Goal: Task Accomplishment & Management: Use online tool/utility

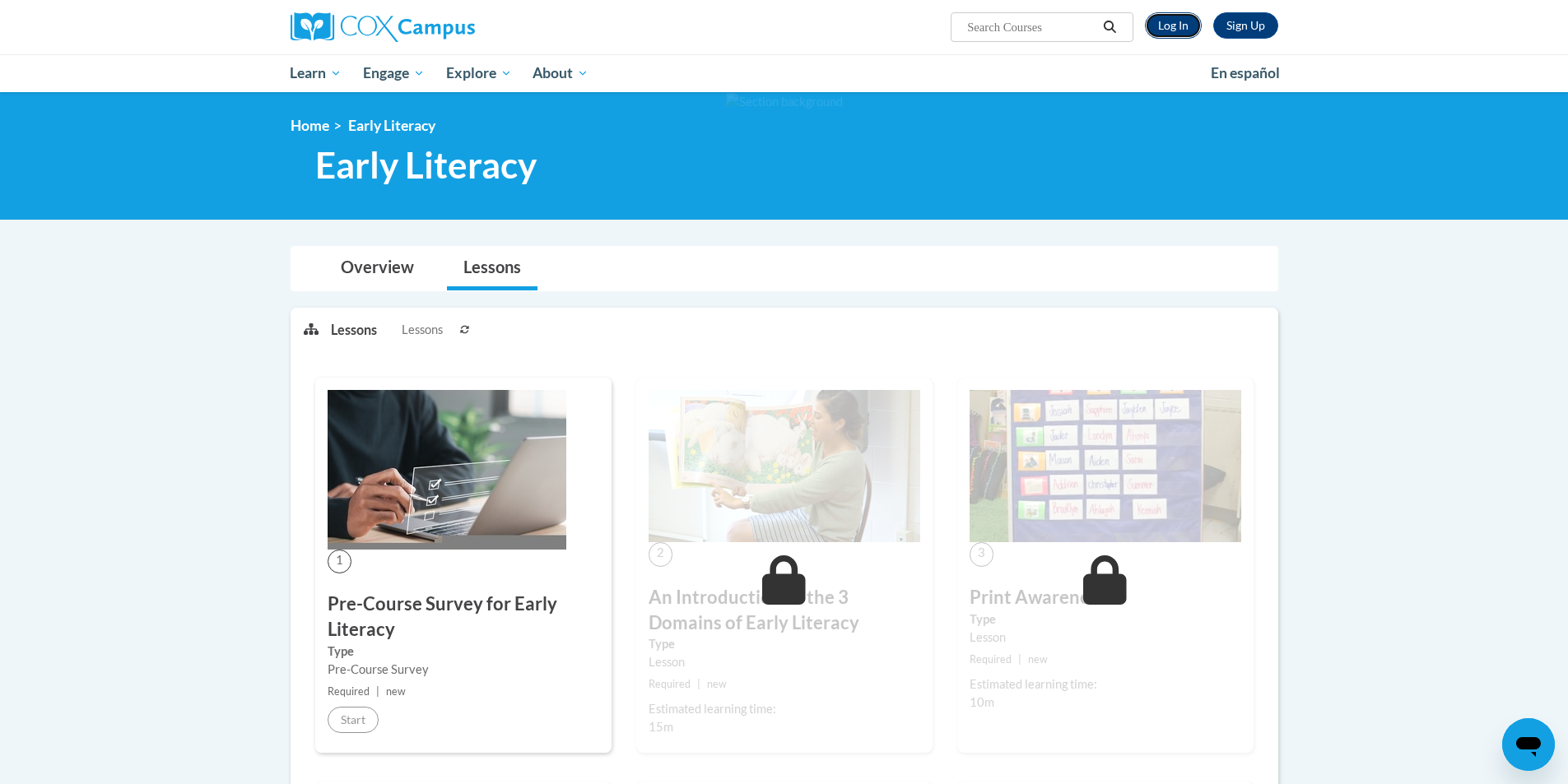
click at [1157, 32] on link "Log In" at bounding box center [1173, 26] width 57 height 26
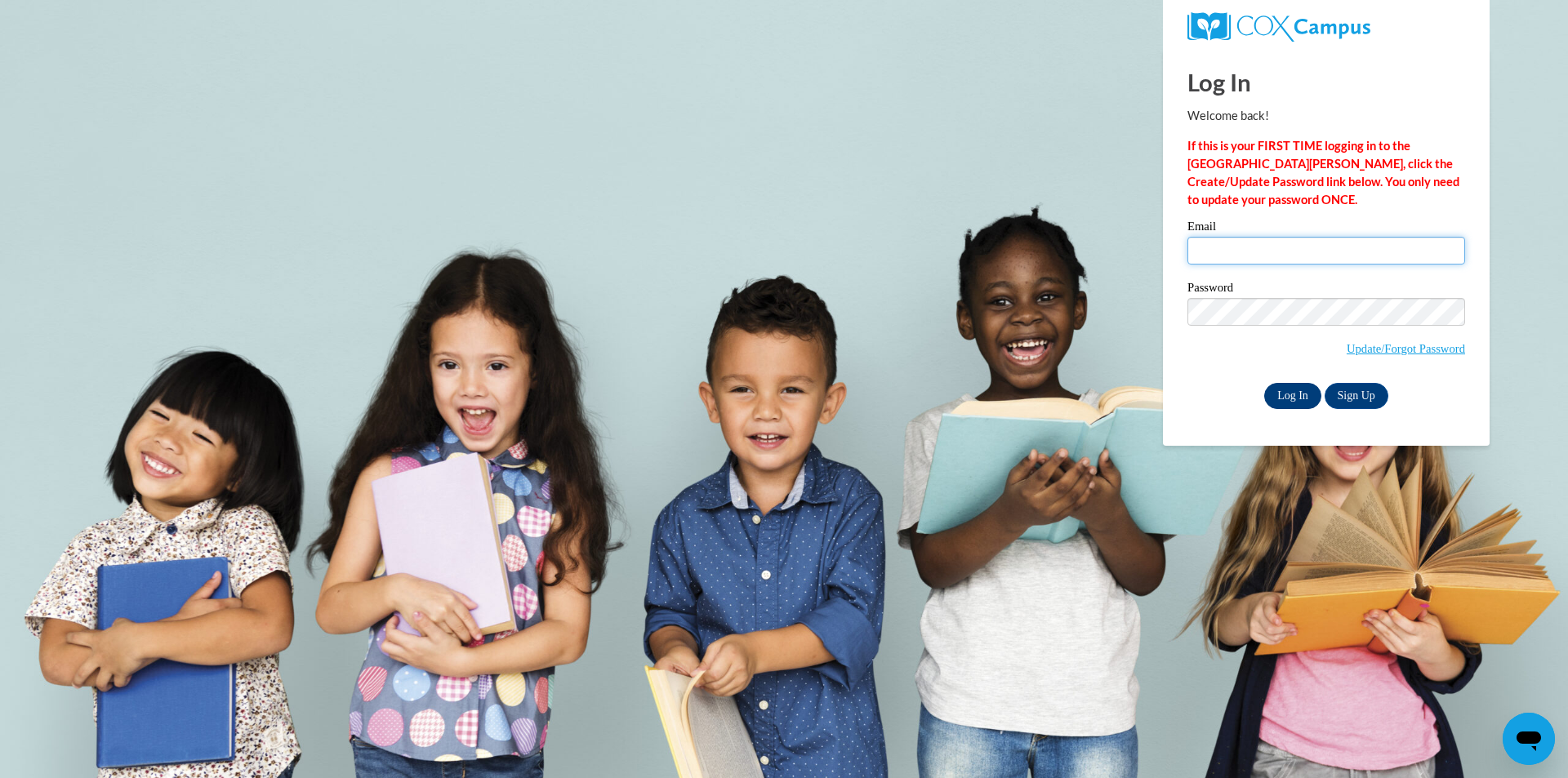
type input "lachelle.allen1@students.cau.edu"
click at [1281, 395] on input "Log In" at bounding box center [1293, 395] width 57 height 26
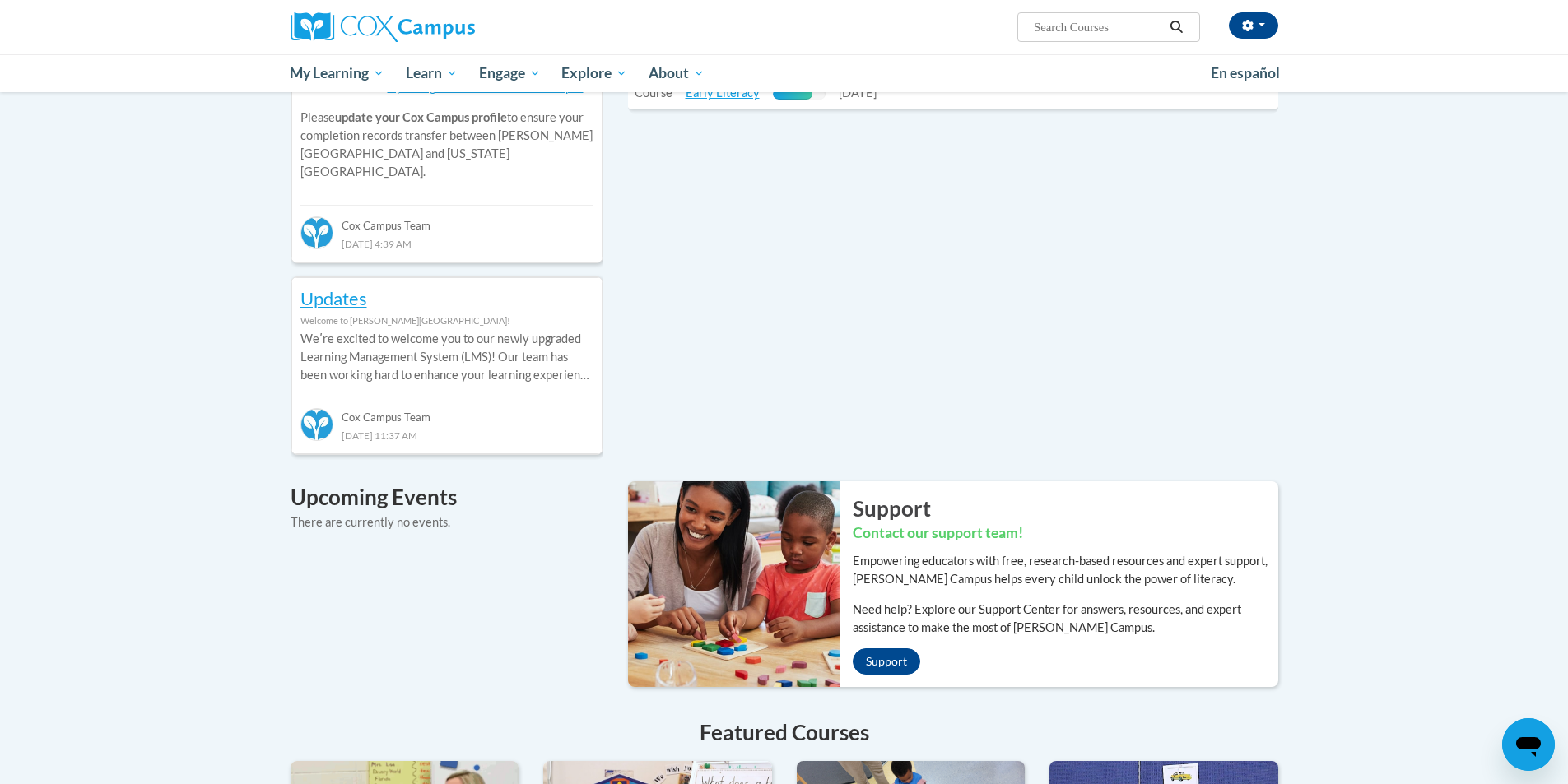
scroll to position [386, 0]
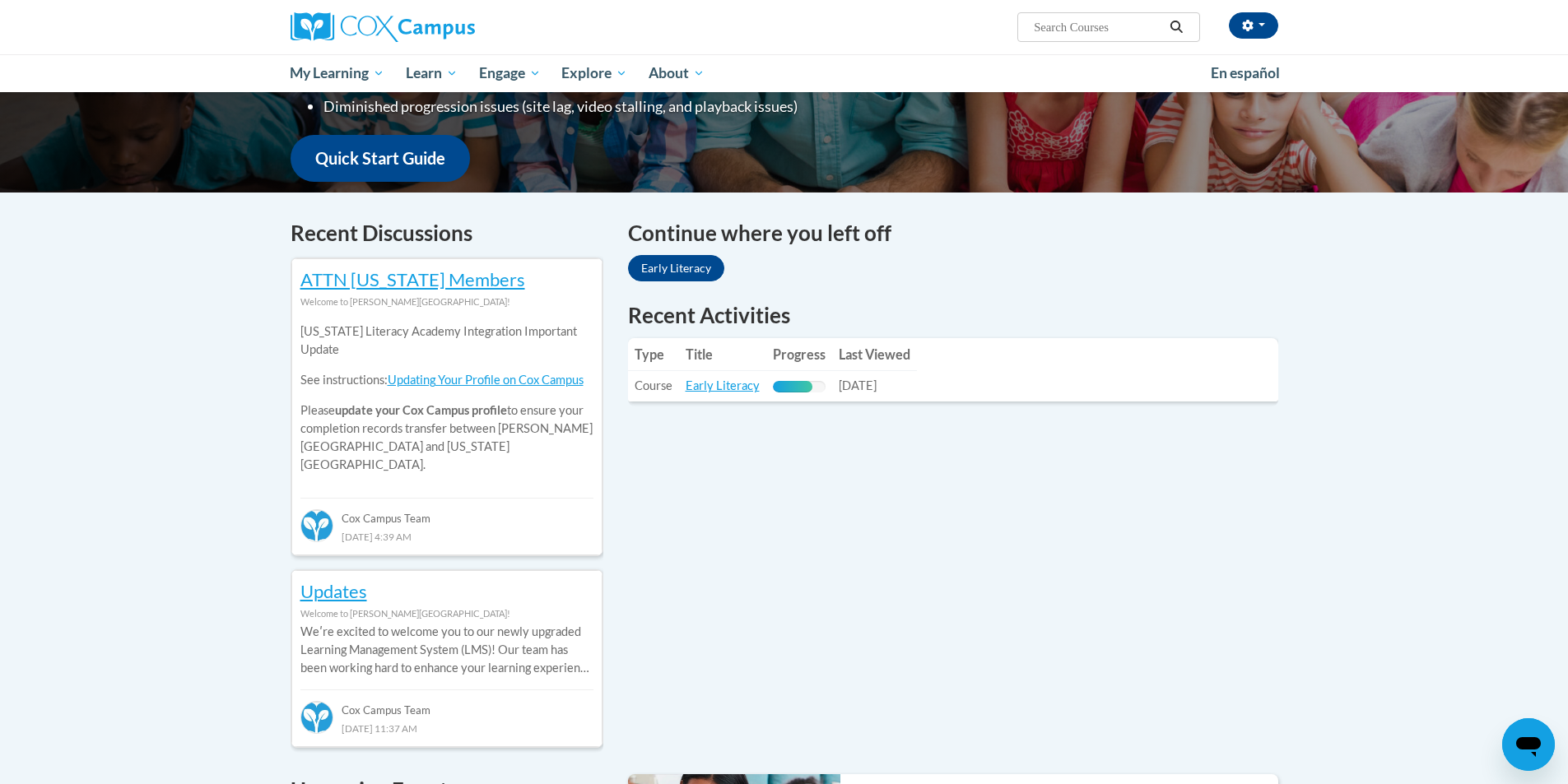
click at [909, 371] on td "Last Viewed: 09/11/2025" at bounding box center [874, 386] width 85 height 30
click at [717, 394] on td "Title: Early Literacy" at bounding box center [723, 386] width 88 height 30
click at [715, 380] on link "Early Literacy" at bounding box center [722, 385] width 74 height 14
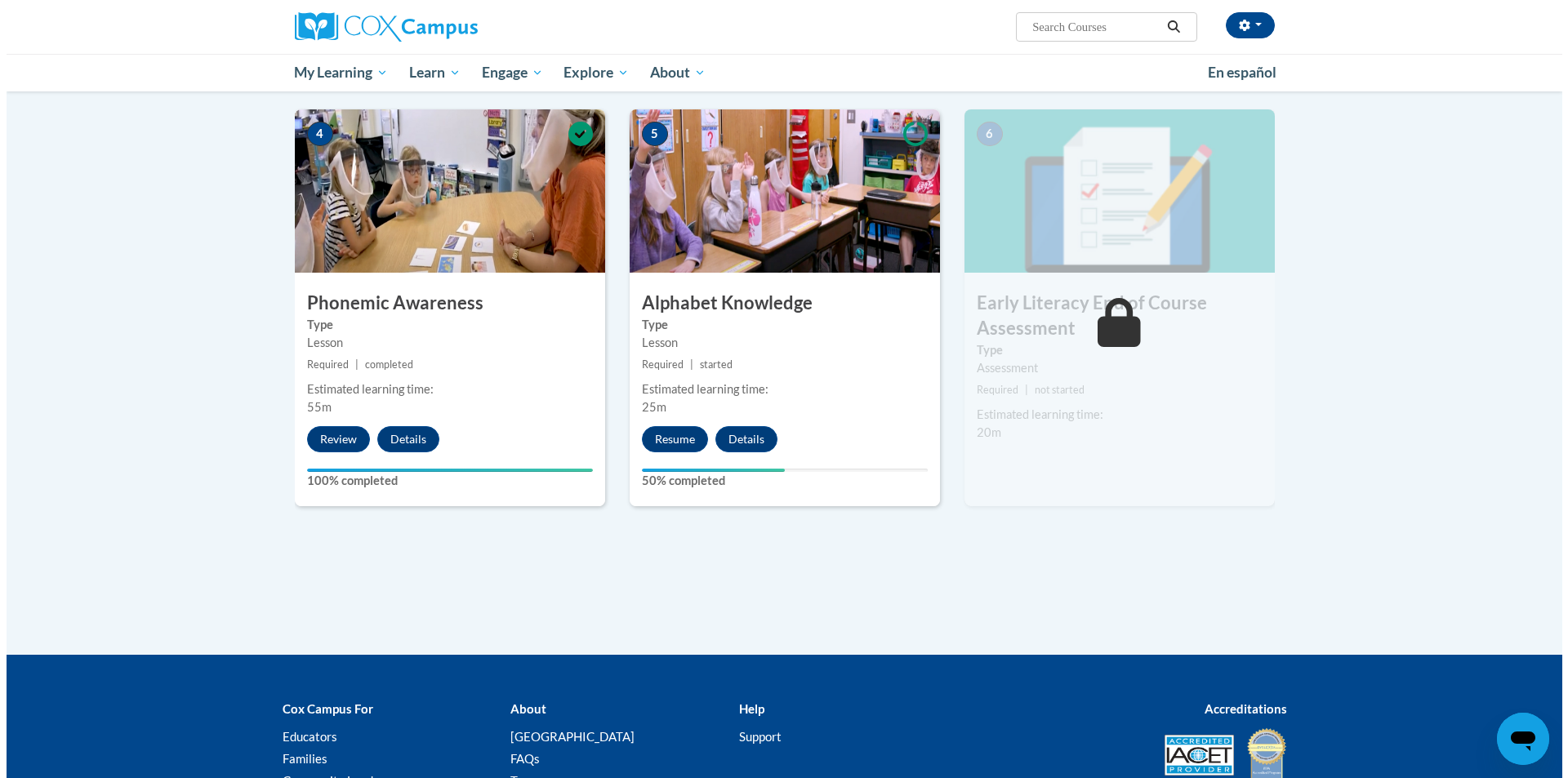
scroll to position [817, 0]
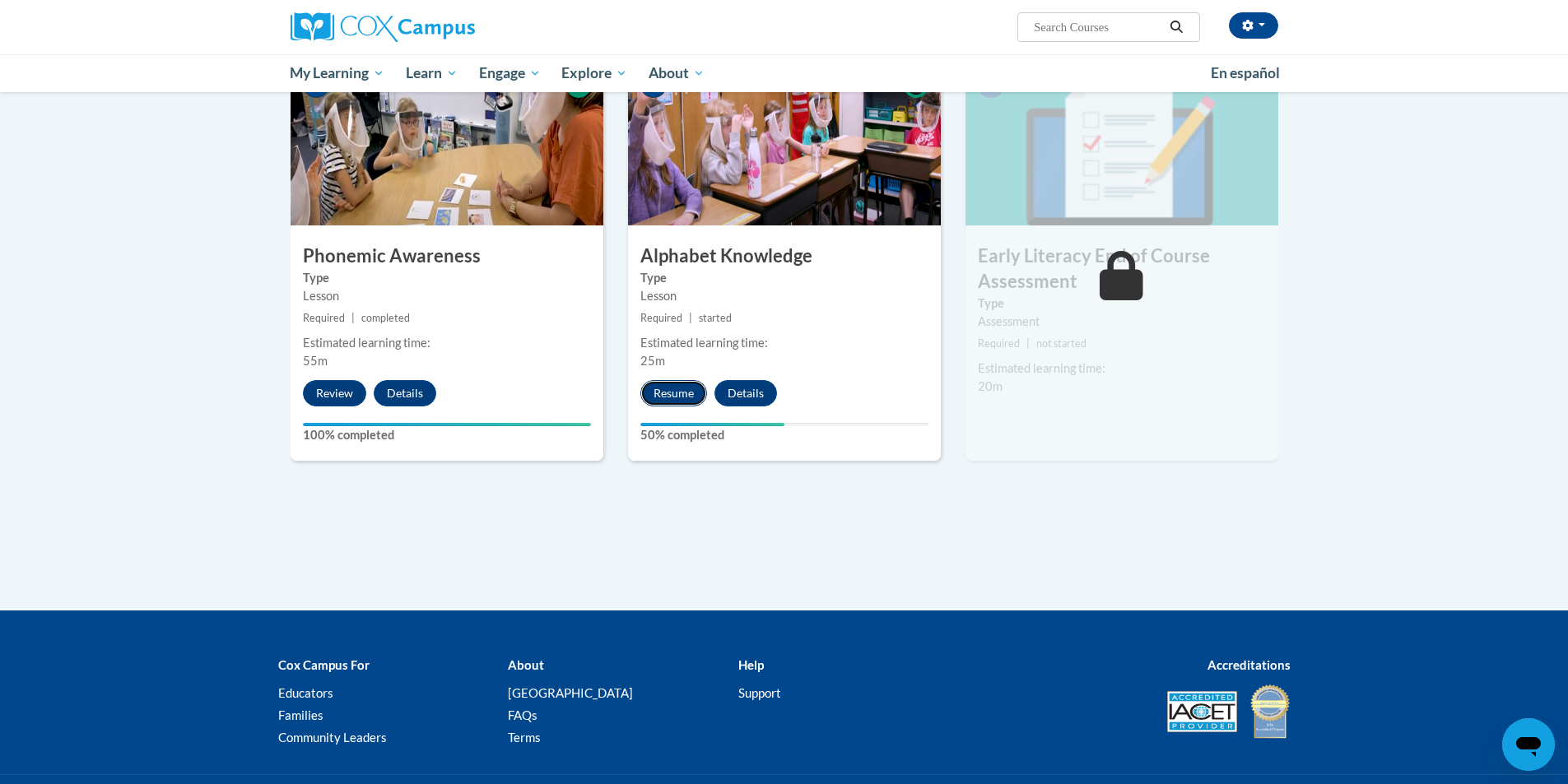
click at [684, 399] on button "Resume" at bounding box center [673, 393] width 67 height 26
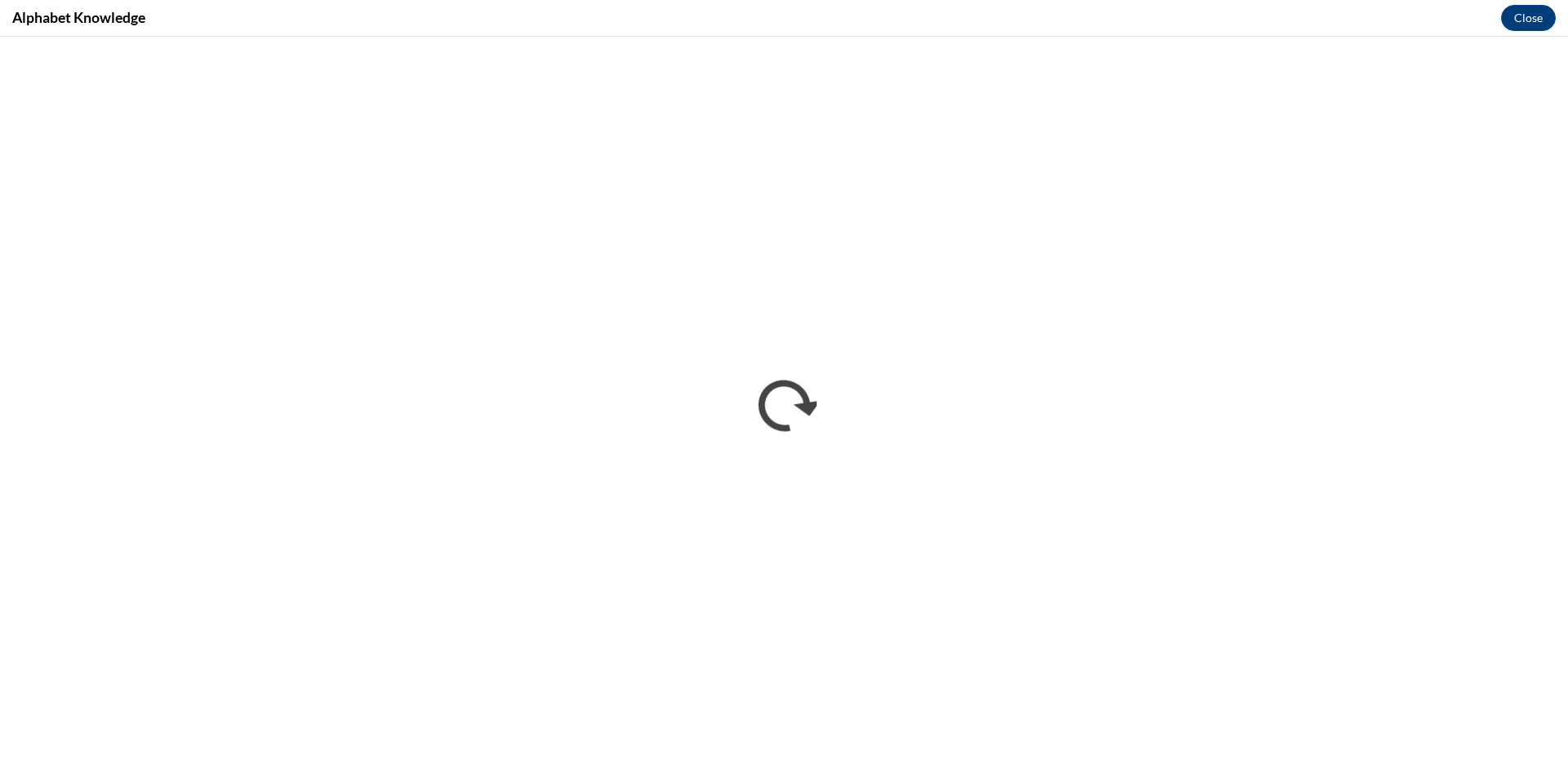
scroll to position [0, 0]
